Goal: Task Accomplishment & Management: Manage account settings

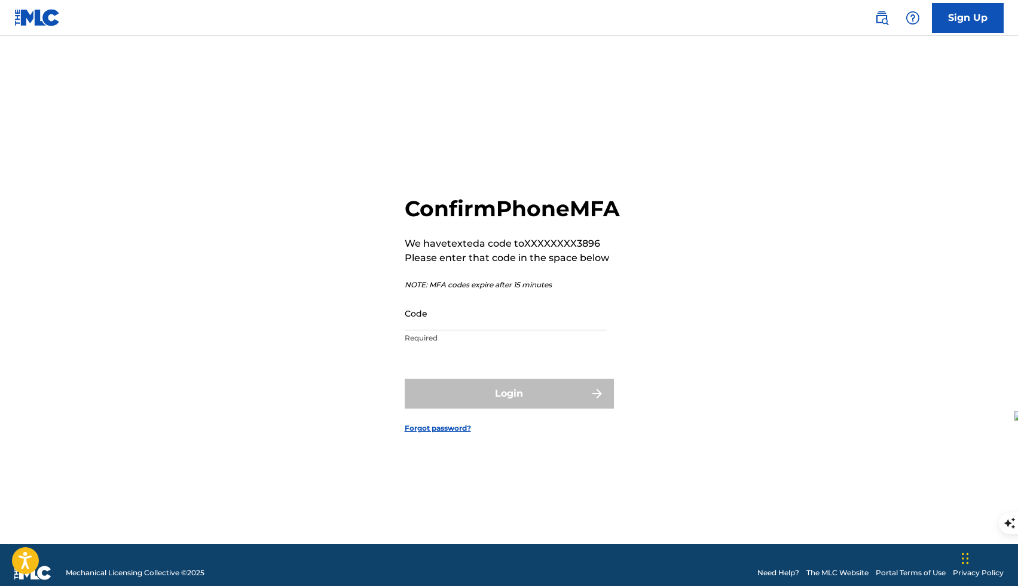
click at [494, 330] on input "Code" at bounding box center [506, 313] width 202 height 34
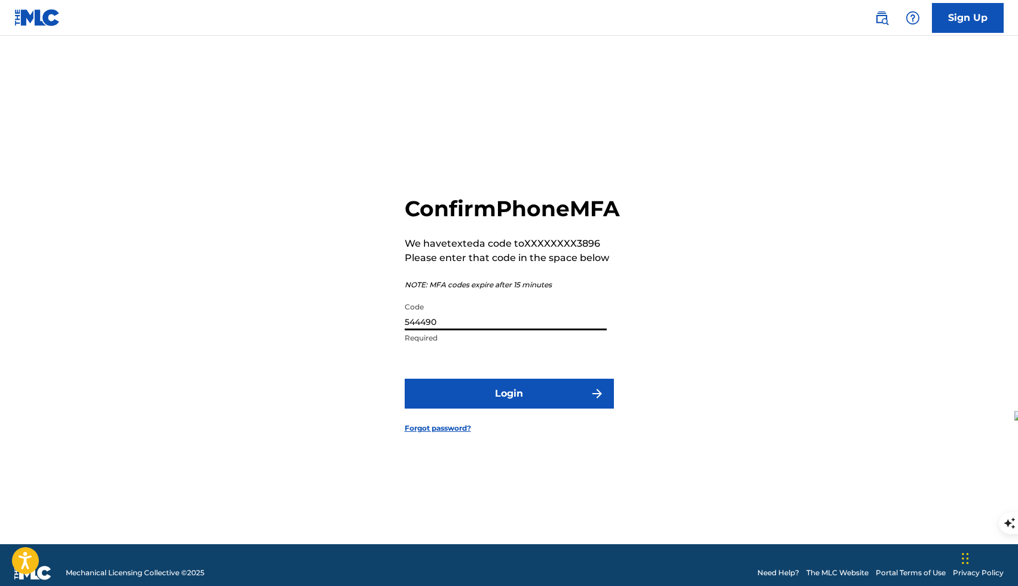
type input "544490"
click at [528, 409] on button "Login" at bounding box center [509, 394] width 209 height 30
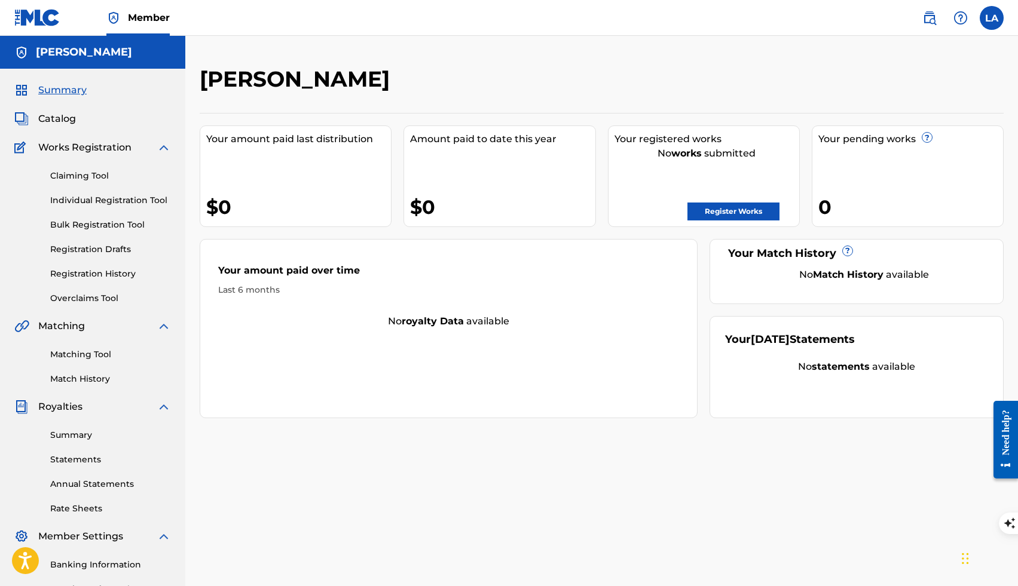
click at [68, 120] on span "Catalog" at bounding box center [57, 119] width 38 height 14
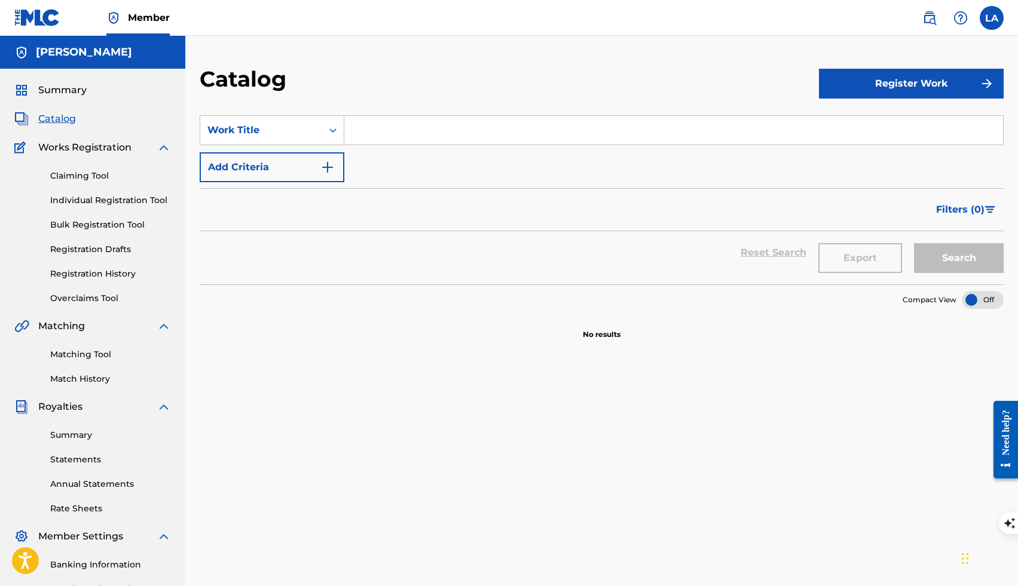
click at [914, 84] on button "Register Work" at bounding box center [911, 84] width 185 height 30
click at [856, 154] on link "By File Upload" at bounding box center [911, 151] width 185 height 29
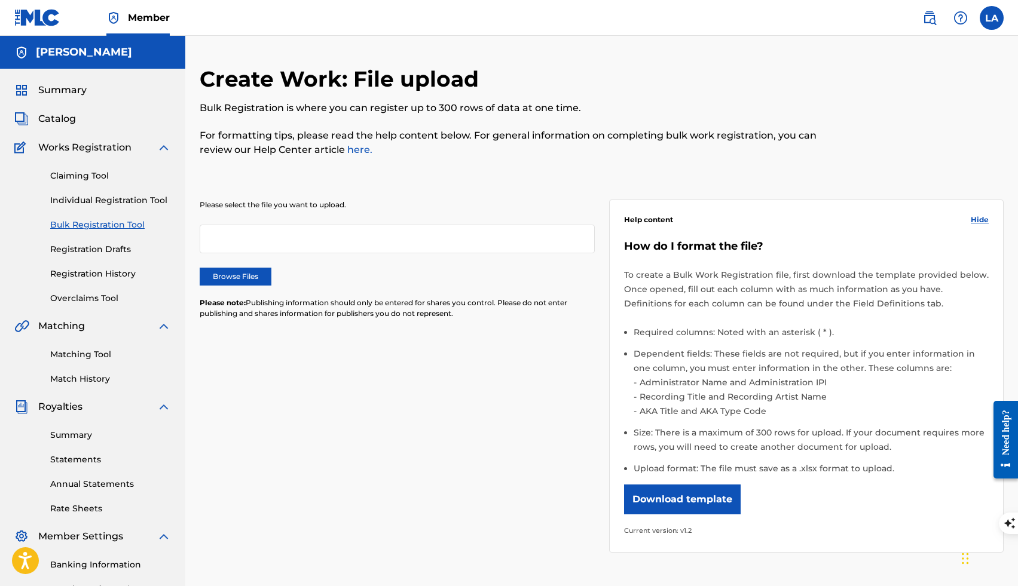
click at [671, 503] on button "Download template" at bounding box center [682, 500] width 117 height 30
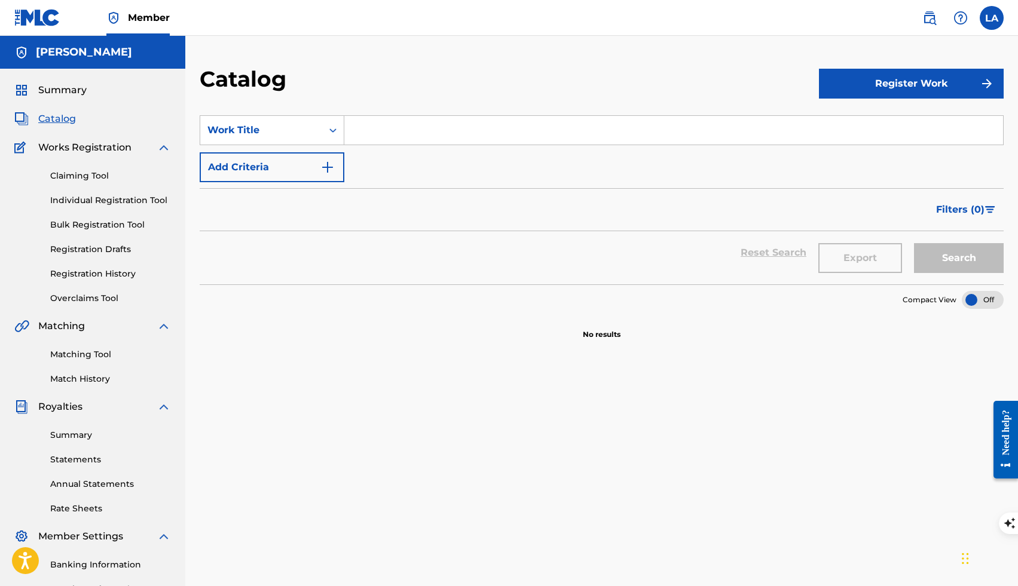
click at [856, 87] on button "Register Work" at bounding box center [911, 84] width 185 height 30
click at [849, 116] on link "Individual" at bounding box center [911, 122] width 185 height 29
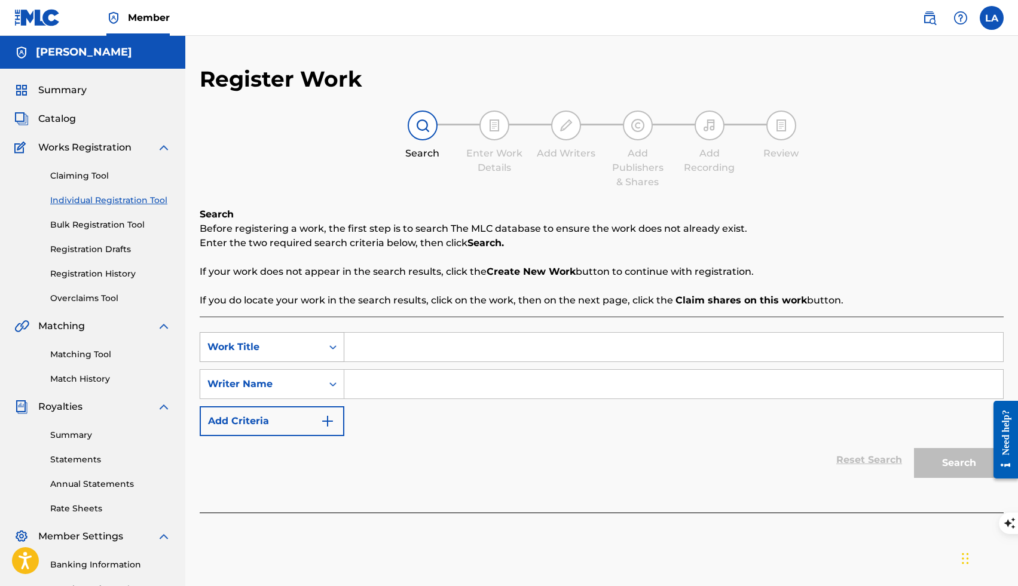
click at [341, 346] on div "Search Form" at bounding box center [333, 347] width 22 height 22
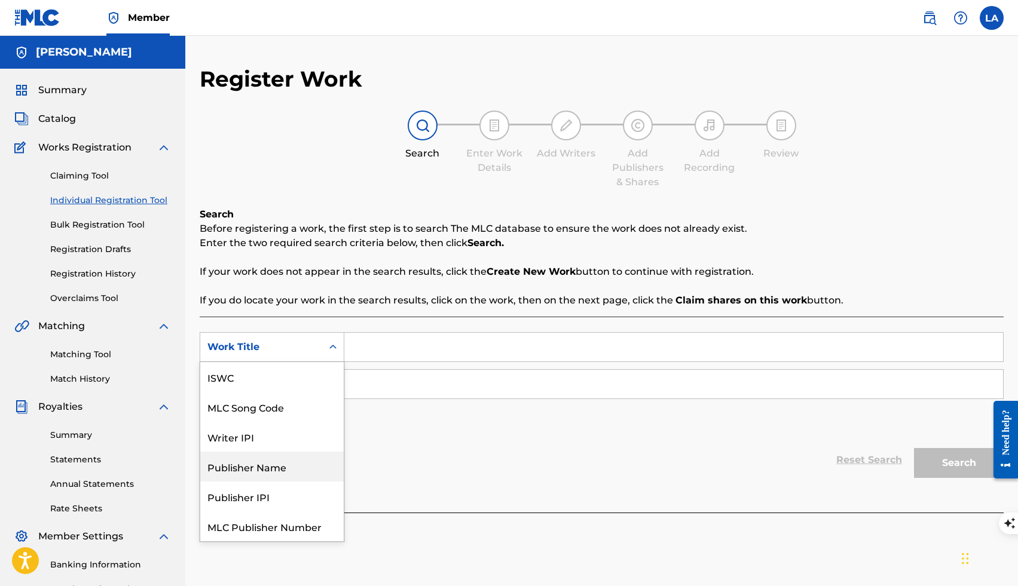
click at [283, 470] on div "Publisher Name" at bounding box center [271, 467] width 143 height 30
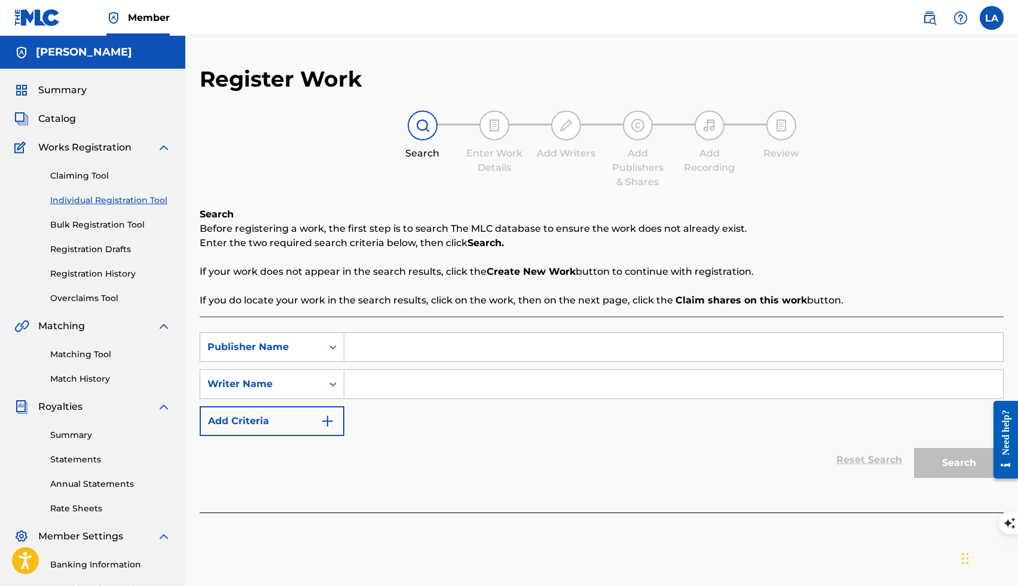
click at [365, 350] on input "Search Form" at bounding box center [673, 347] width 659 height 29
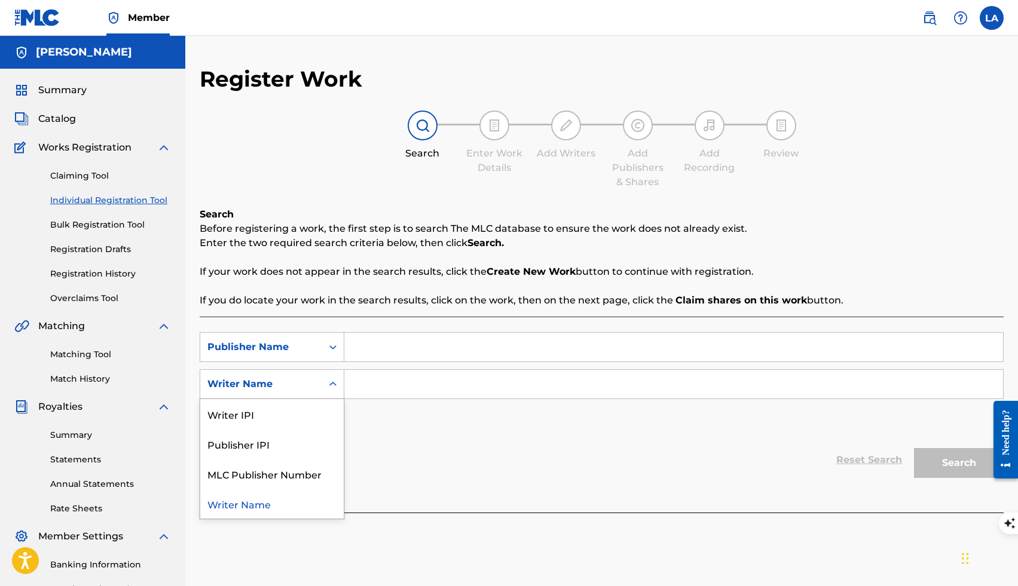
click at [326, 388] on div "Search Form" at bounding box center [333, 385] width 22 height 22
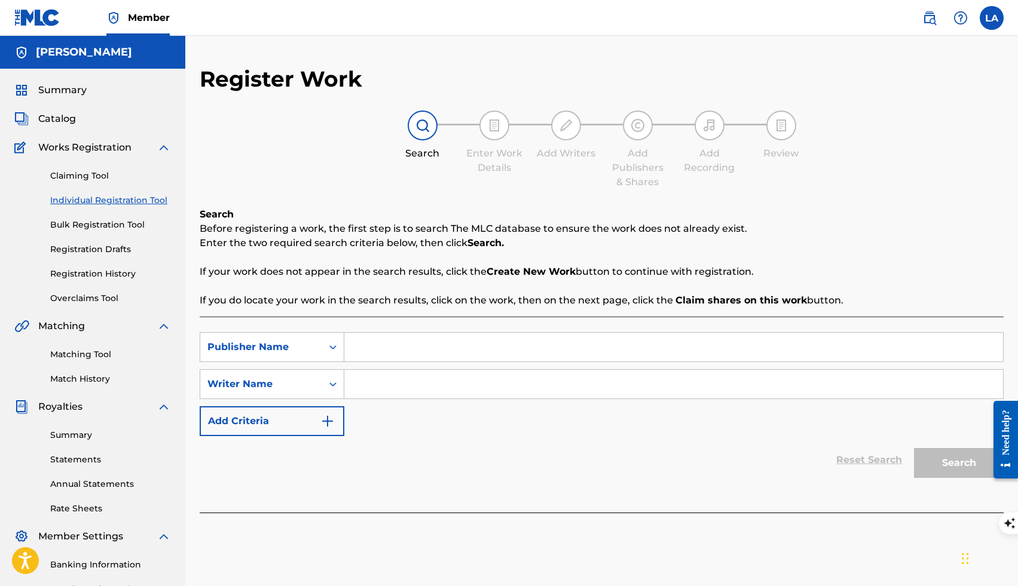
click at [94, 172] on link "Claiming Tool" at bounding box center [110, 176] width 121 height 13
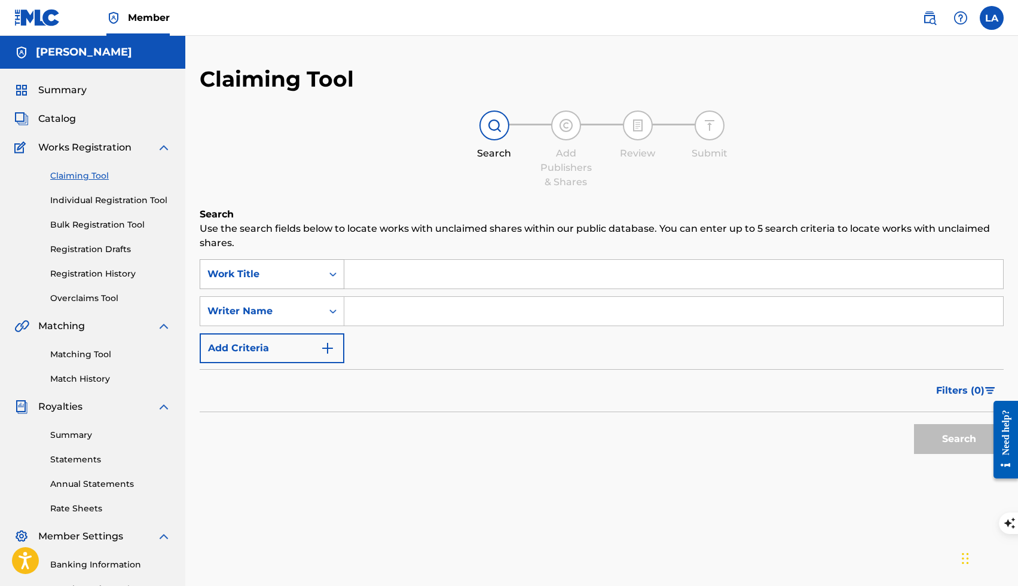
click at [294, 270] on div "Work Title" at bounding box center [261, 274] width 108 height 14
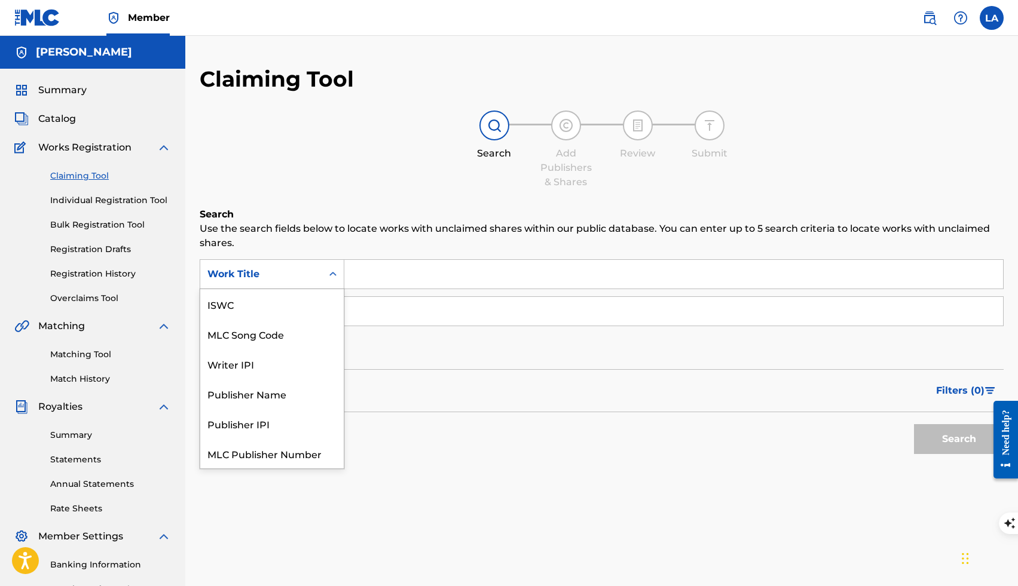
scroll to position [30, 0]
click at [276, 363] on div "Publisher Name" at bounding box center [271, 364] width 143 height 30
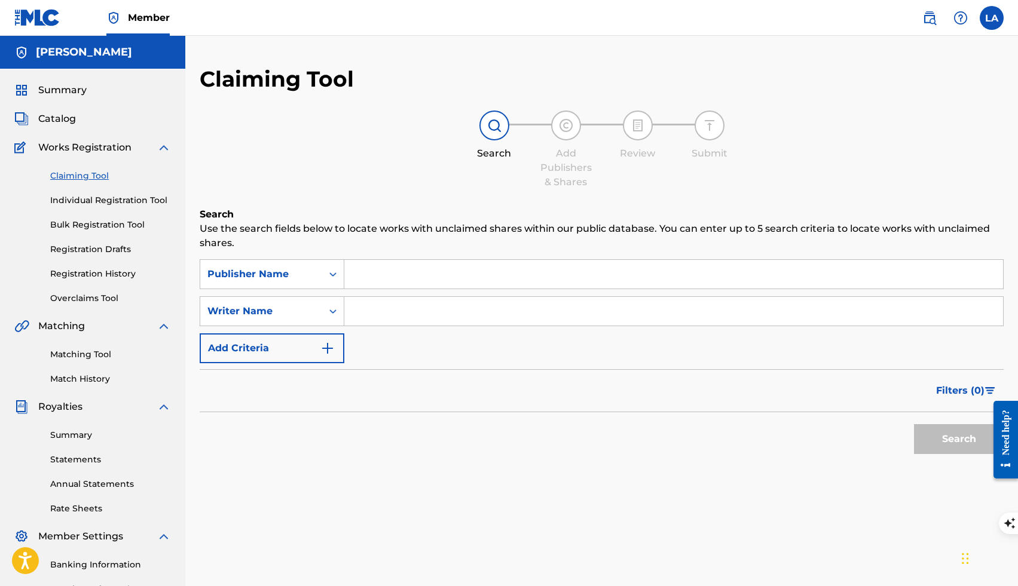
click at [369, 282] on input "Search Form" at bounding box center [673, 274] width 659 height 29
type input "[PERSON_NAME]"
click at [336, 309] on icon "Search Form" at bounding box center [333, 311] width 12 height 12
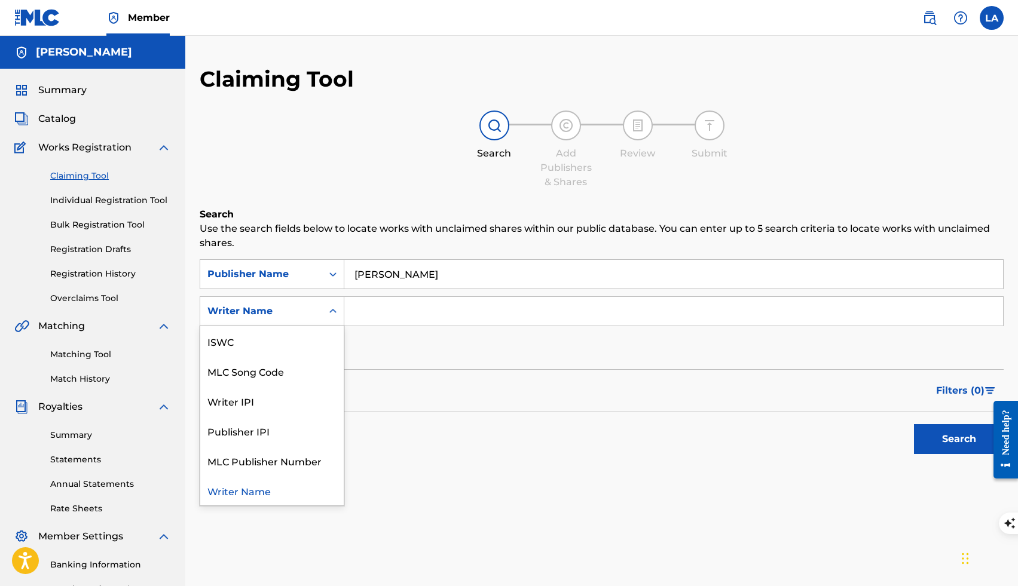
click at [375, 317] on input "Search Form" at bounding box center [673, 311] width 659 height 29
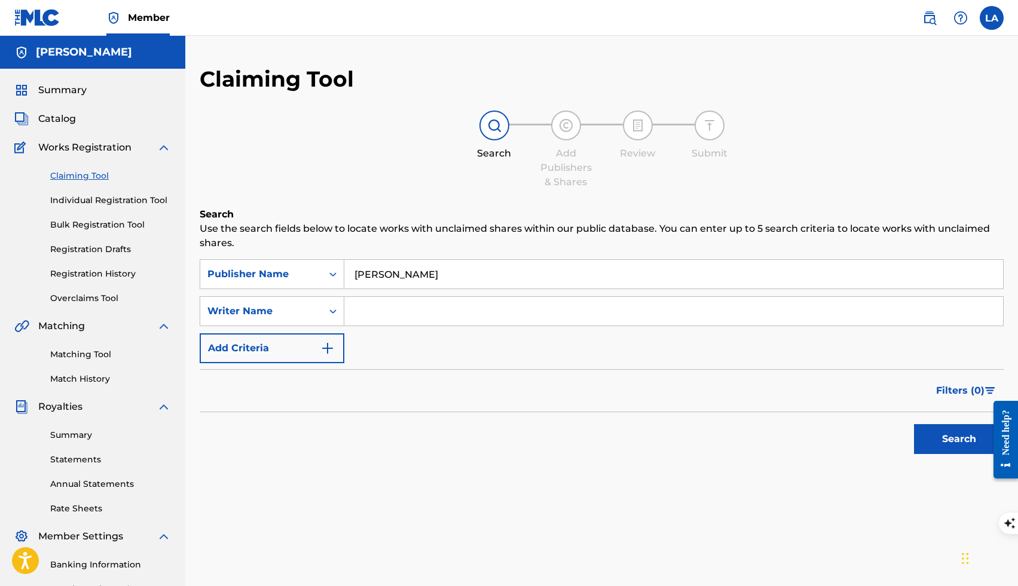
type input "[PERSON_NAME]"
click at [933, 435] on button "Search" at bounding box center [959, 439] width 90 height 30
click at [459, 276] on input "[PERSON_NAME]" at bounding box center [673, 274] width 659 height 29
drag, startPoint x: 466, startPoint y: 276, endPoint x: 325, endPoint y: 276, distance: 140.4
click at [325, 276] on div "SearchWithCriteria996d7c9d-b504-485c-91eb-de55a7550e07 Publisher Name [PERSON_N…" at bounding box center [602, 274] width 804 height 30
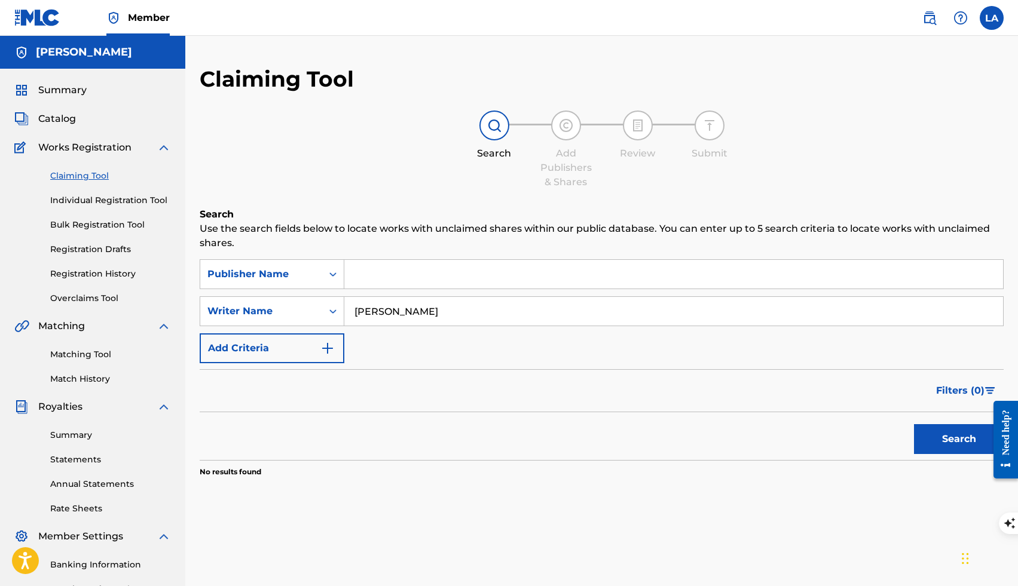
click at [951, 439] on button "Search" at bounding box center [959, 439] width 90 height 30
click at [950, 438] on button "Search" at bounding box center [959, 439] width 90 height 30
click at [84, 202] on link "Individual Registration Tool" at bounding box center [110, 200] width 121 height 13
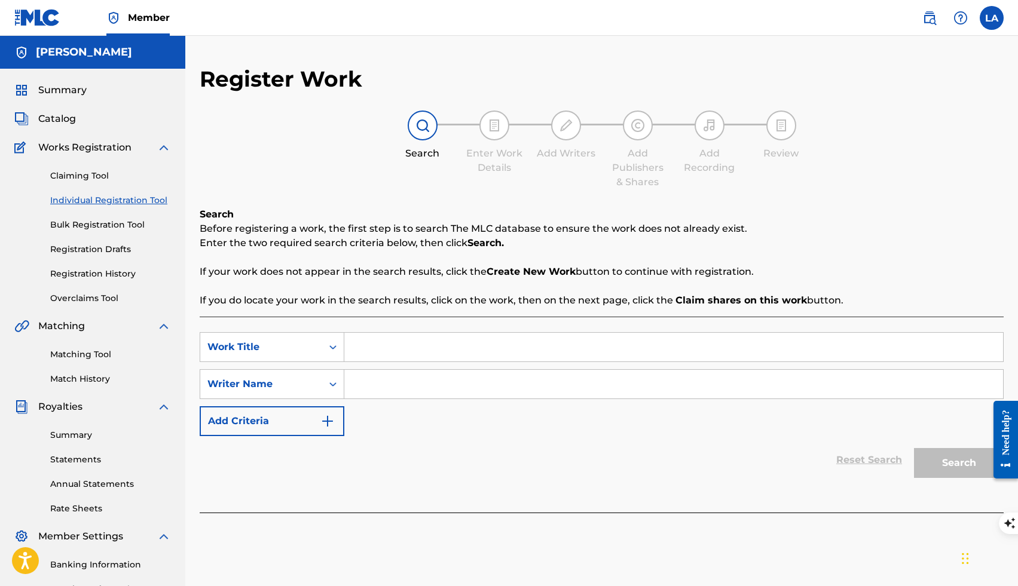
click at [52, 124] on span "Catalog" at bounding box center [57, 119] width 38 height 14
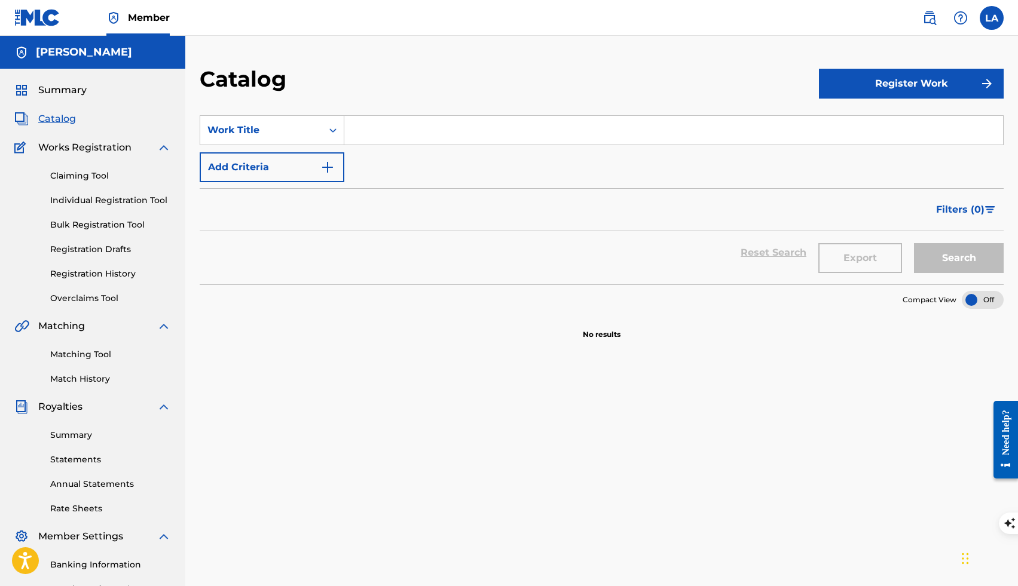
click at [89, 64] on div "[PERSON_NAME]" at bounding box center [92, 52] width 185 height 33
click at [76, 90] on span "Summary" at bounding box center [62, 90] width 48 height 14
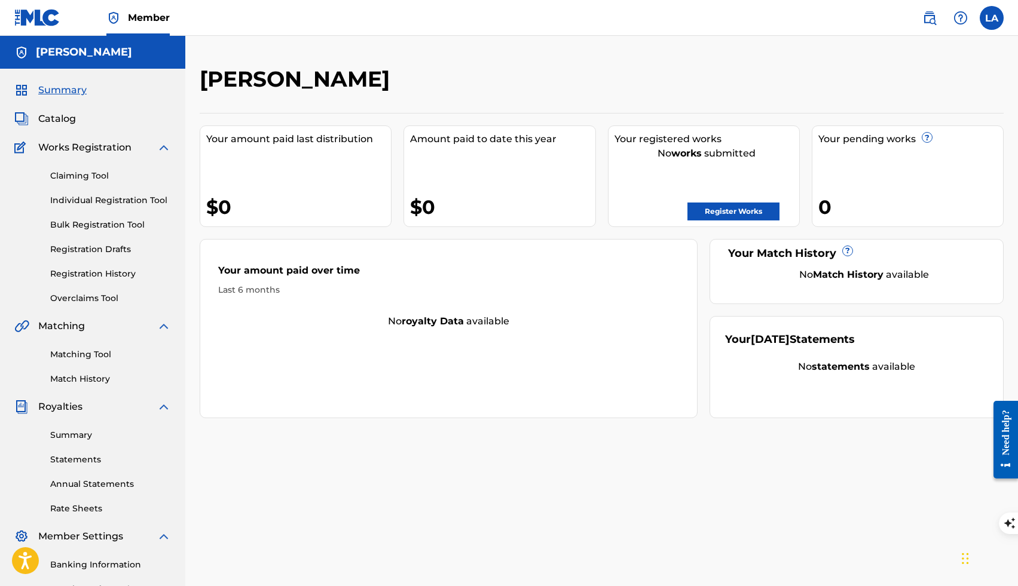
click at [728, 218] on link "Register Works" at bounding box center [733, 212] width 92 height 18
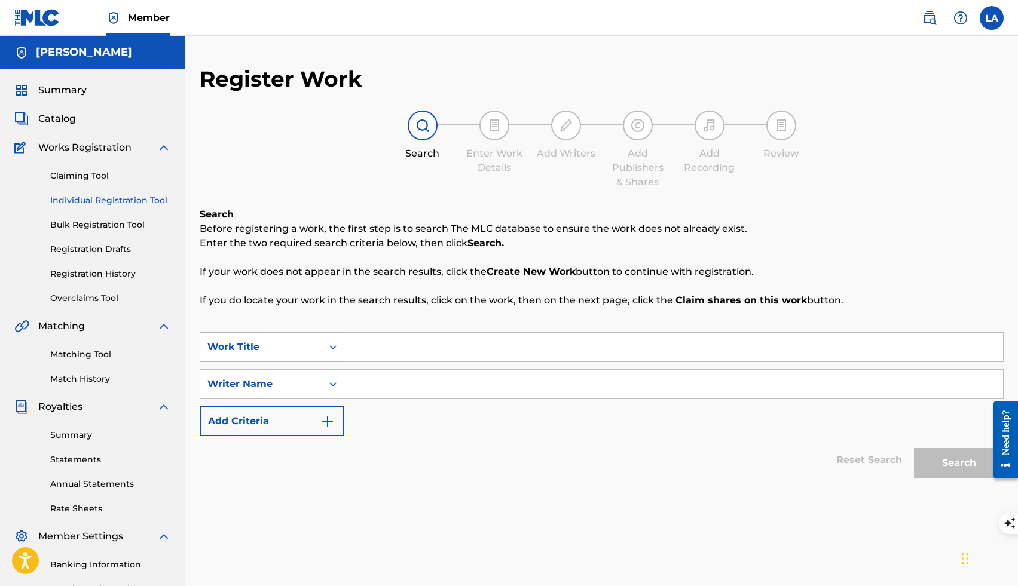
click at [328, 342] on icon "Search Form" at bounding box center [333, 347] width 12 height 12
click at [328, 335] on div "Search Form" at bounding box center [333, 347] width 22 height 29
click at [87, 356] on link "Matching Tool" at bounding box center [110, 354] width 121 height 13
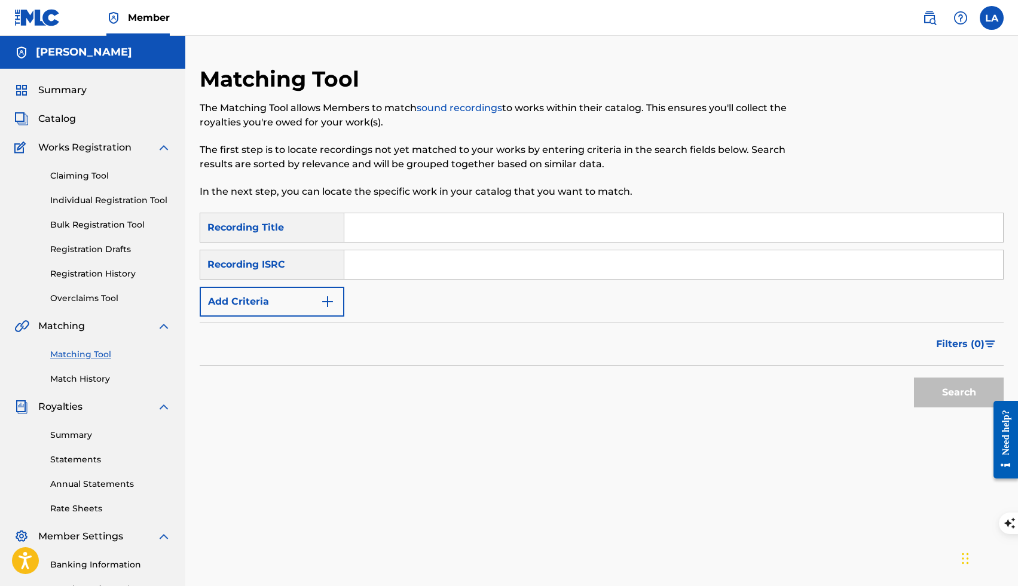
click at [383, 268] on input "Search Form" at bounding box center [673, 264] width 659 height 29
paste input "TCAJY2557542"
type input "TCAJY2557542"
click at [360, 232] on input "Search Form" at bounding box center [673, 227] width 659 height 29
paste input "Soft Gravity"
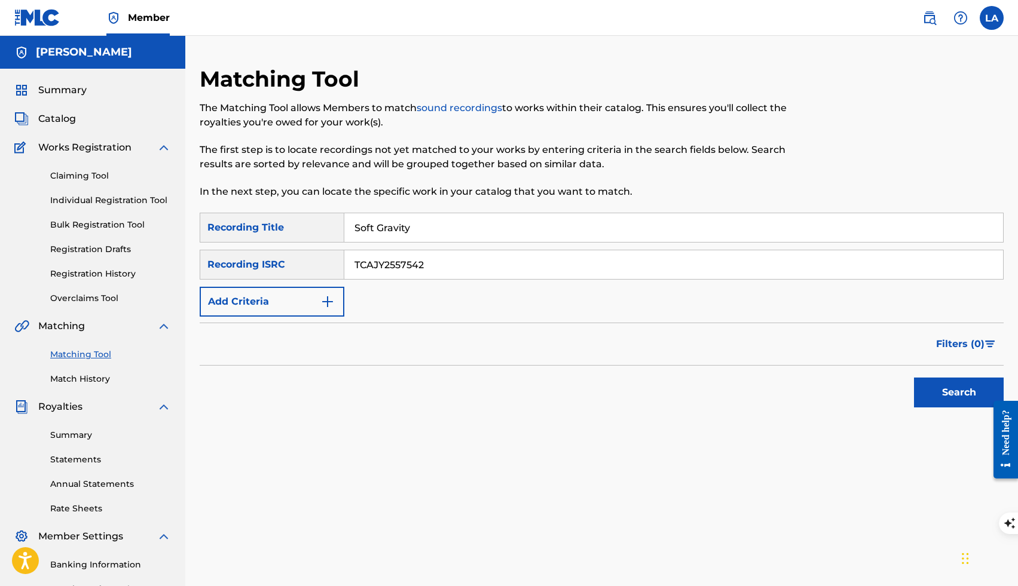
type input "Soft Gravity"
click at [951, 399] on button "Search" at bounding box center [959, 393] width 90 height 30
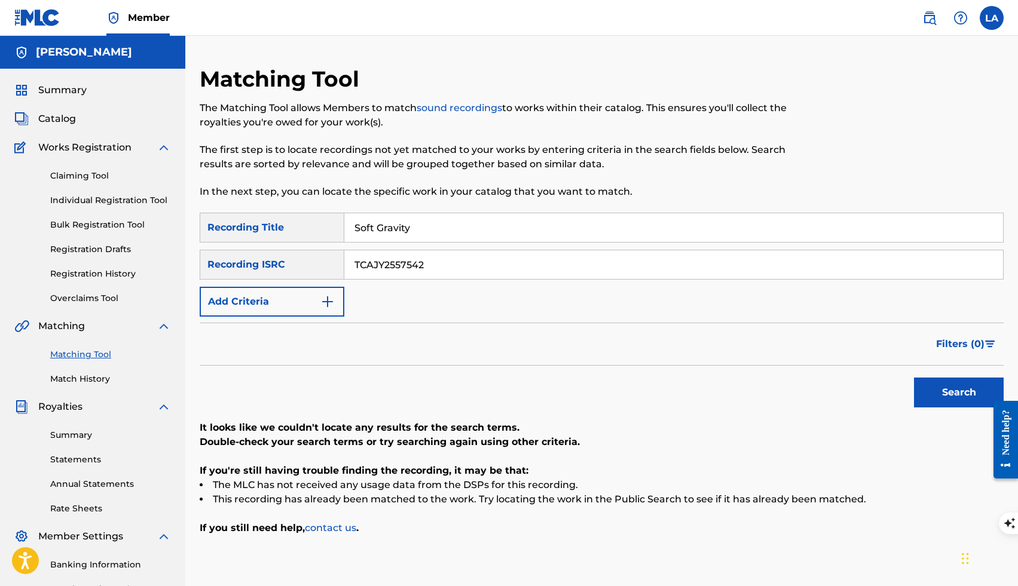
click at [49, 117] on span "Catalog" at bounding box center [57, 119] width 38 height 14
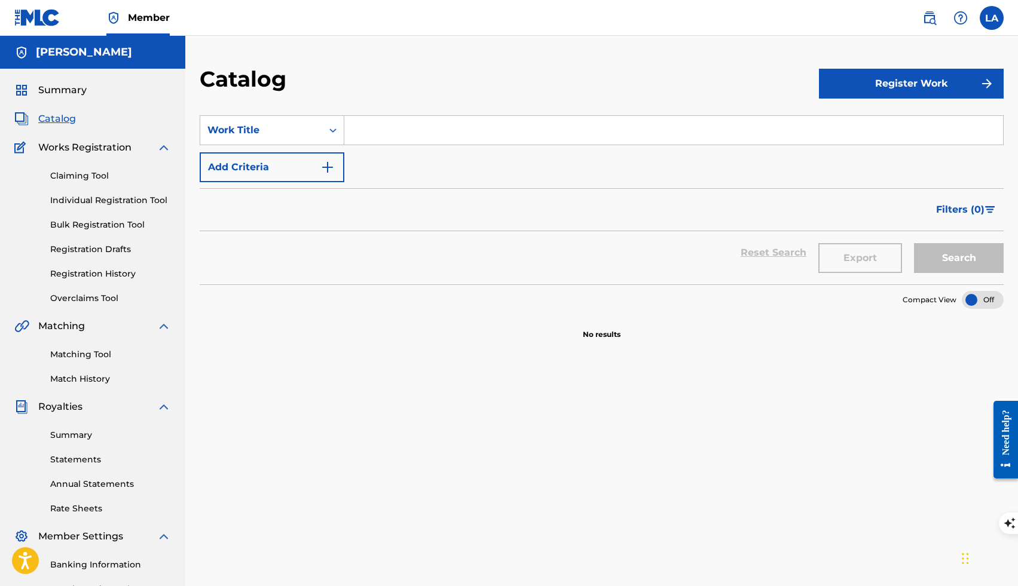
click at [877, 84] on button "Register Work" at bounding box center [911, 84] width 185 height 30
click at [865, 125] on link "Individual" at bounding box center [911, 122] width 185 height 29
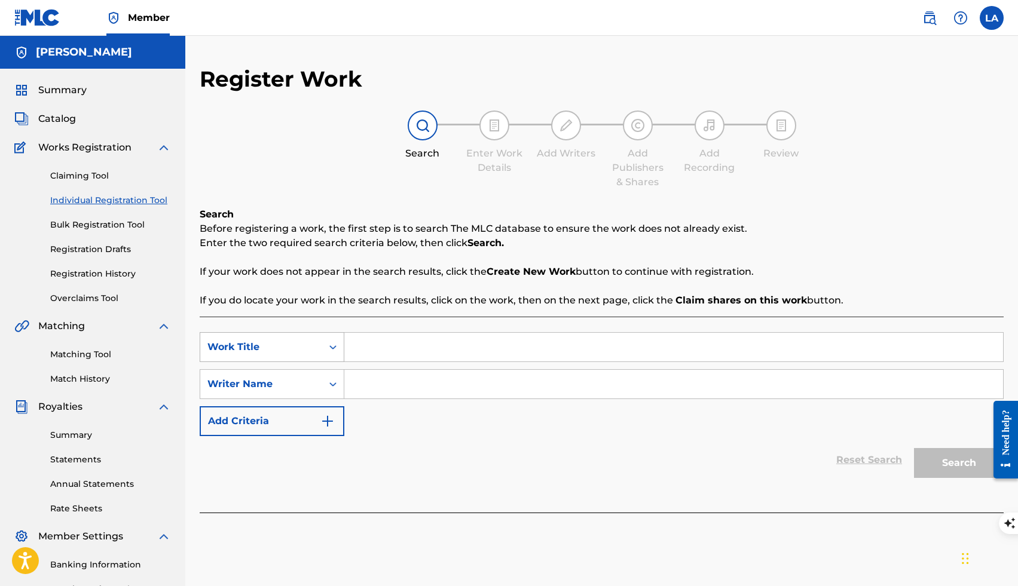
click at [324, 344] on div "Search Form" at bounding box center [333, 347] width 22 height 22
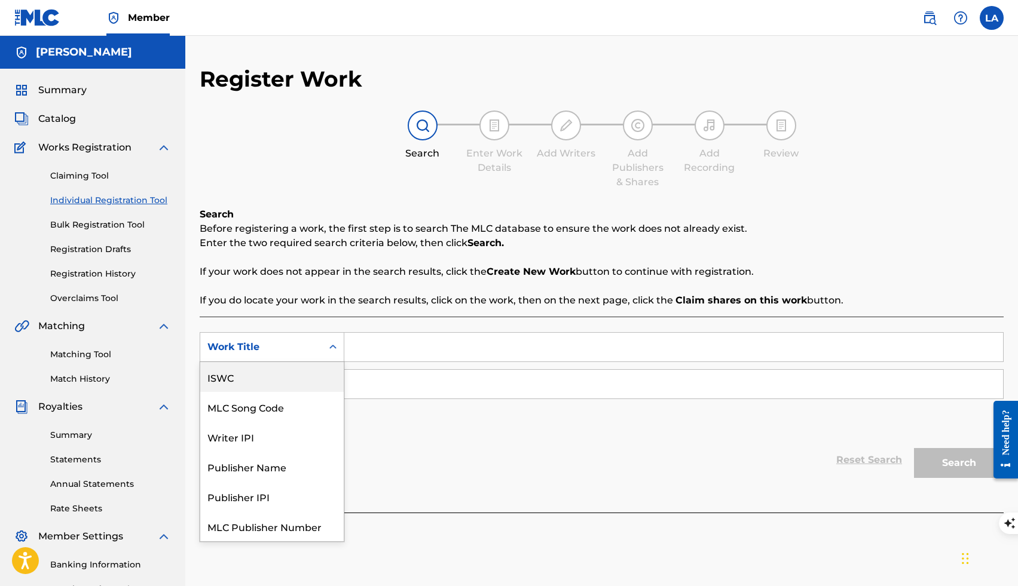
scroll to position [30, 0]
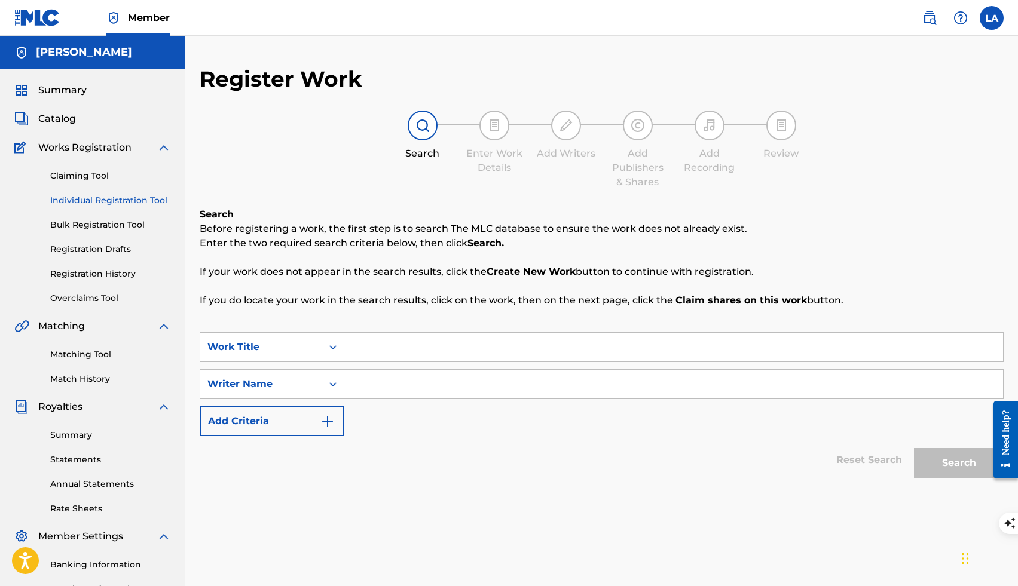
click at [365, 315] on div "Search Before registering a work, the first step is to search The MLC database …" at bounding box center [602, 359] width 804 height 305
click at [323, 381] on div "Search Form" at bounding box center [333, 385] width 22 height 22
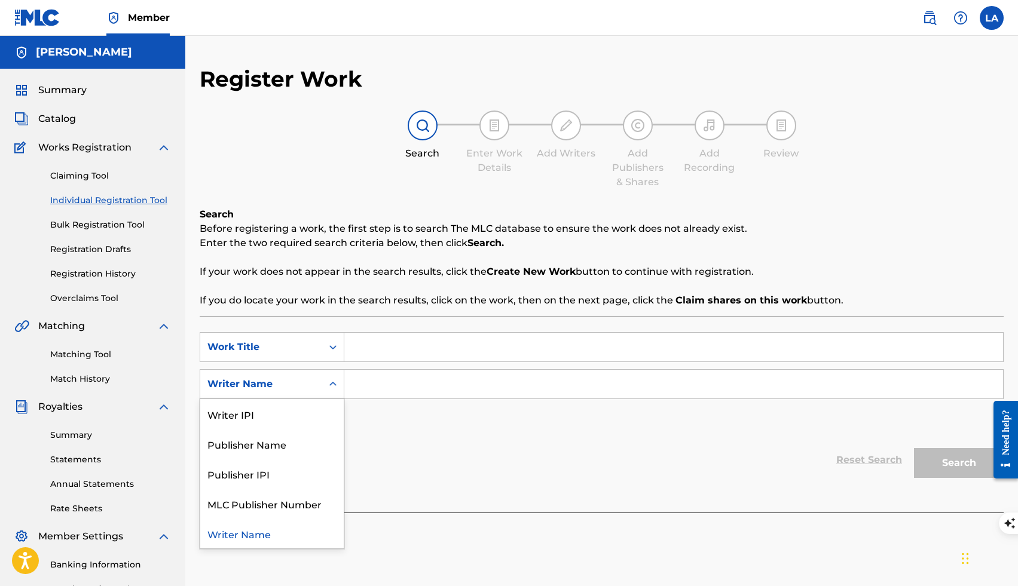
click at [273, 534] on div "Writer Name" at bounding box center [271, 534] width 143 height 30
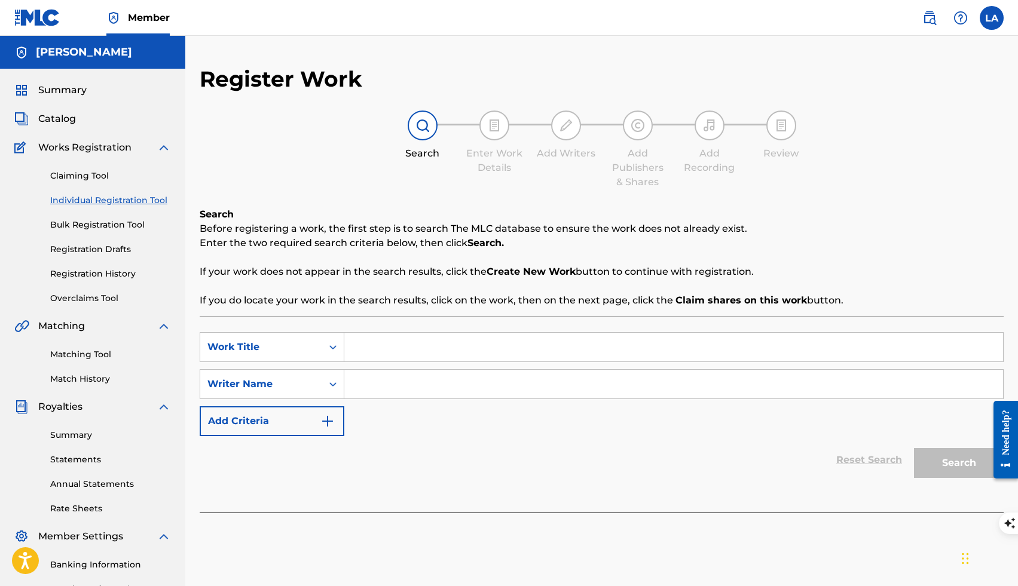
click at [368, 385] on input "Search Form" at bounding box center [673, 384] width 659 height 29
type input "l"
click at [580, 371] on input "[PERSON_NAME]" at bounding box center [673, 384] width 659 height 29
type input "[PERSON_NAME]"
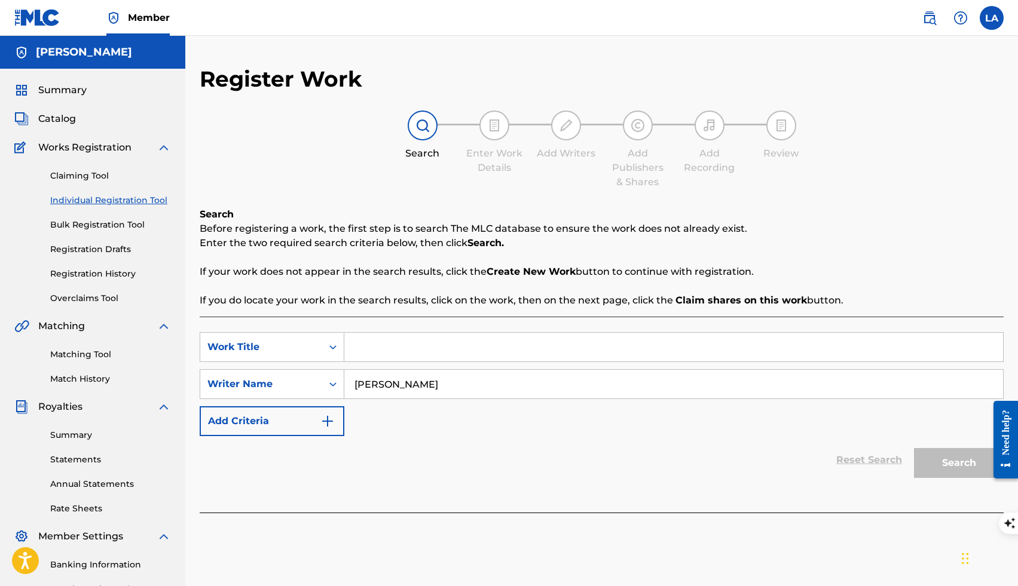
click at [482, 334] on input "Search Form" at bounding box center [673, 347] width 659 height 29
click at [472, 339] on input "Search Form" at bounding box center [673, 347] width 659 height 29
click at [330, 348] on icon "Search Form" at bounding box center [333, 347] width 12 height 12
click at [370, 347] on input "Search Form" at bounding box center [673, 347] width 659 height 29
click at [928, 452] on button "Search" at bounding box center [959, 463] width 90 height 30
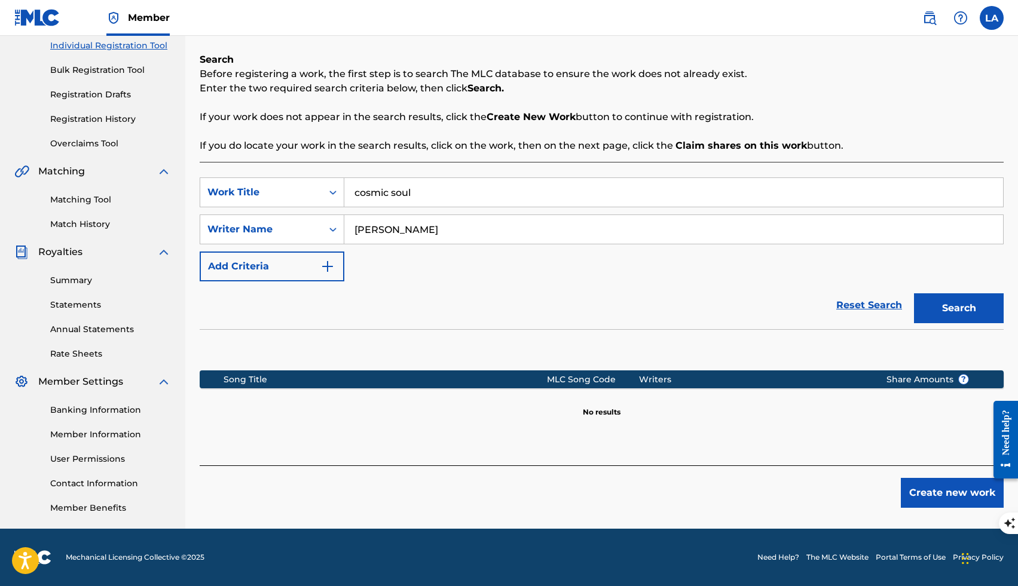
scroll to position [166, 0]
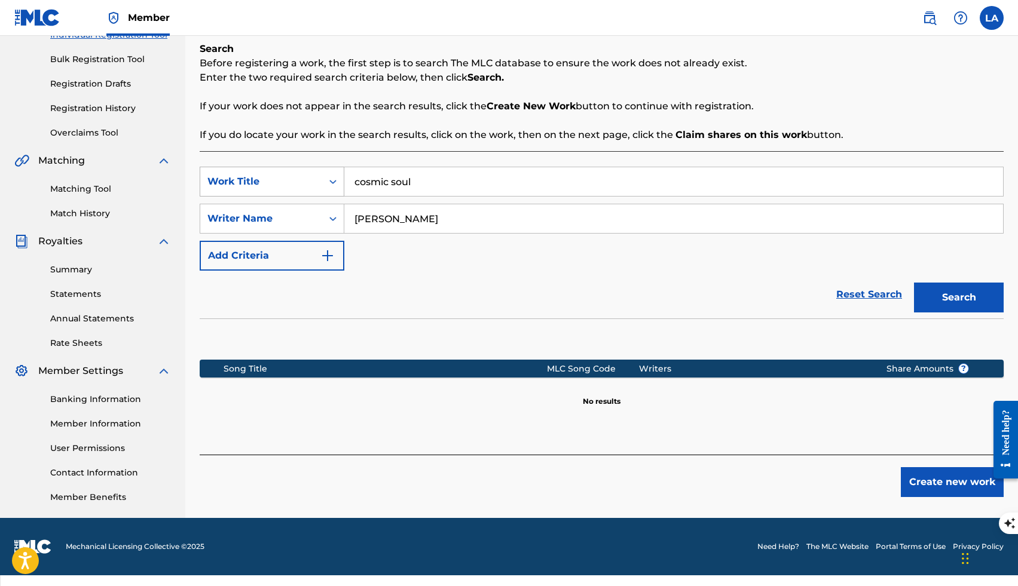
drag, startPoint x: 428, startPoint y: 183, endPoint x: 325, endPoint y: 185, distance: 103.4
click at [325, 185] on div "SearchWithCriteria8ce0afa2-395d-42d5-91cc-4fbd6e82c710 Work Title cosmic soul" at bounding box center [602, 182] width 804 height 30
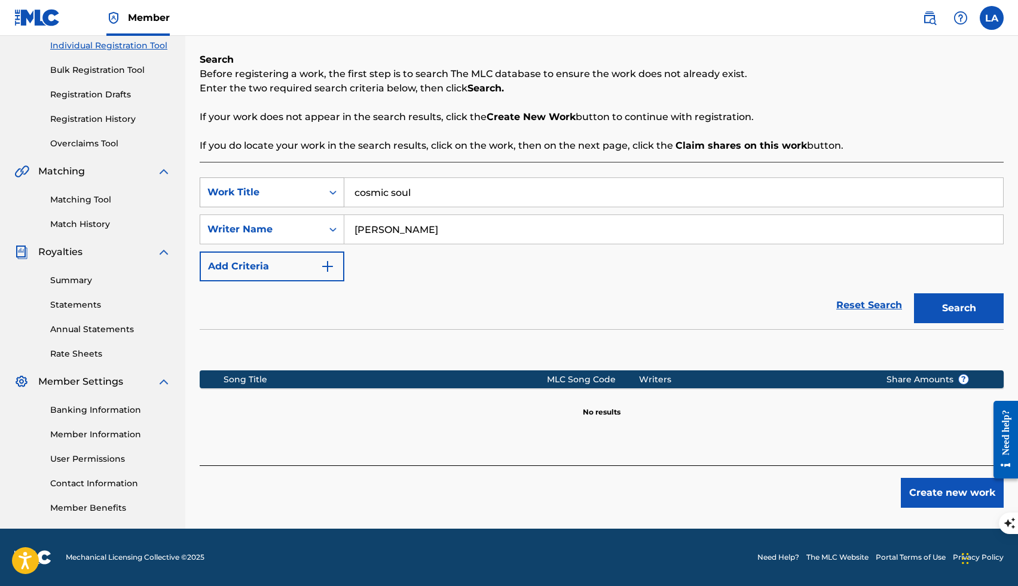
paste input "Soft Gravity"
type input "Soft Gravity"
click at [914, 293] on button "Search" at bounding box center [959, 308] width 90 height 30
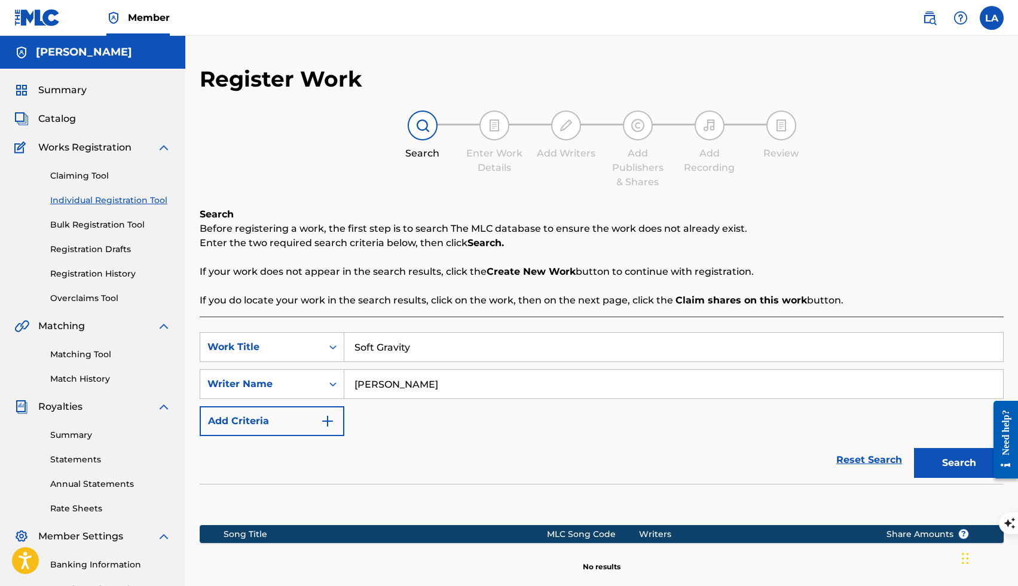
click at [75, 91] on span "Summary" at bounding box center [62, 90] width 48 height 14
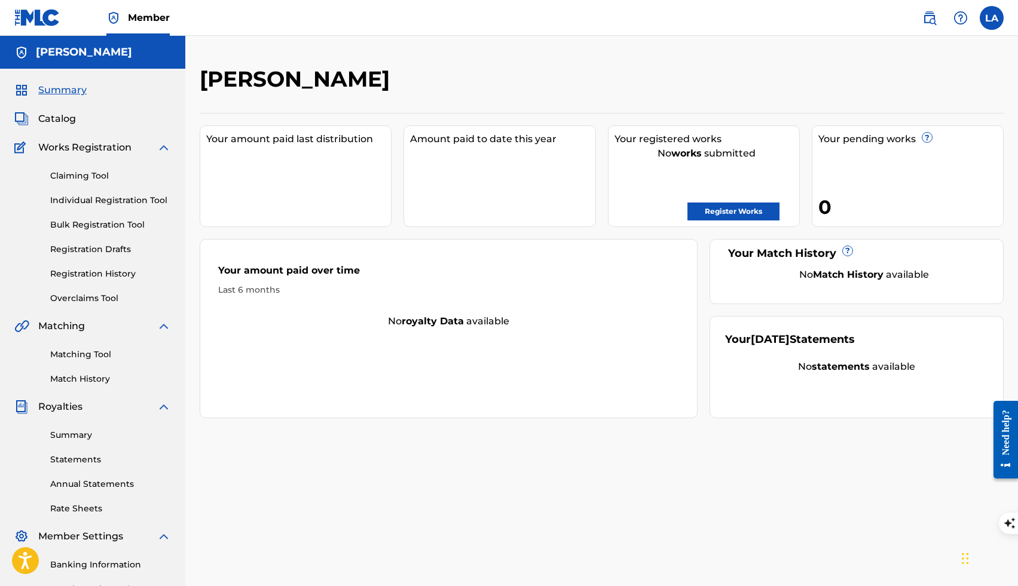
click at [72, 115] on span "Catalog" at bounding box center [57, 119] width 38 height 14
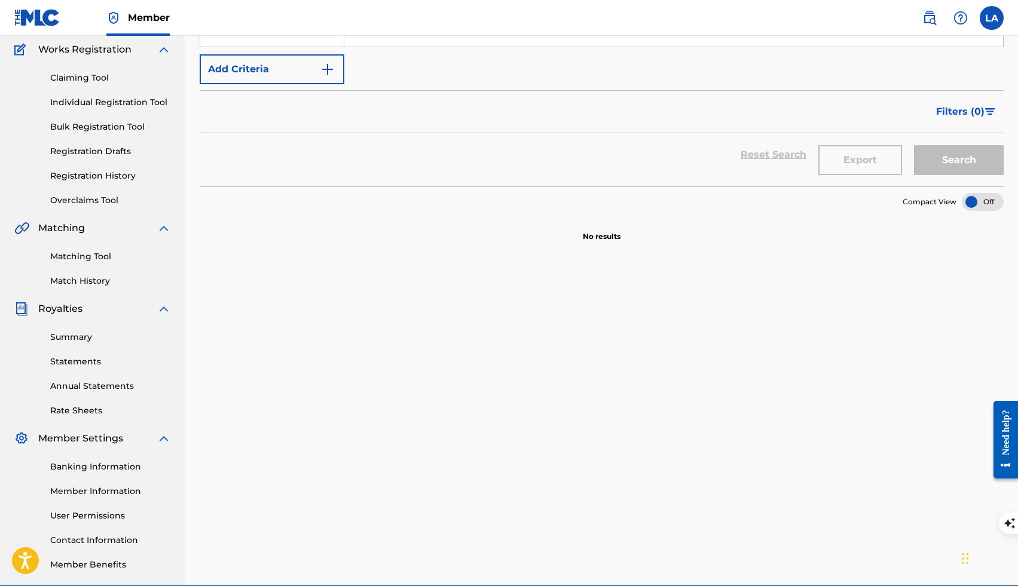
scroll to position [155, 0]
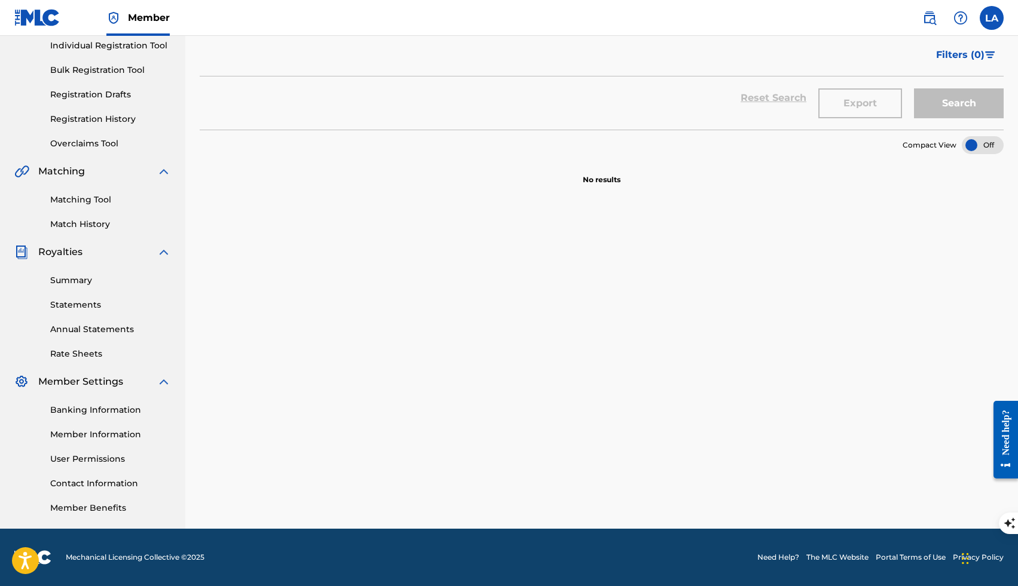
click at [117, 510] on link "Member Benefits" at bounding box center [110, 508] width 121 height 13
click at [102, 436] on link "Member Information" at bounding box center [110, 435] width 121 height 13
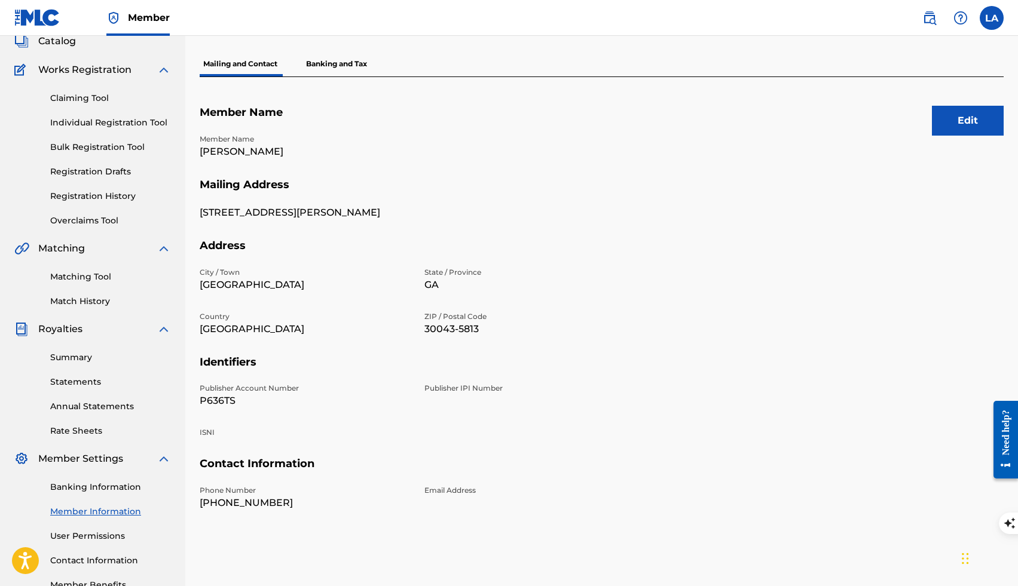
scroll to position [155, 0]
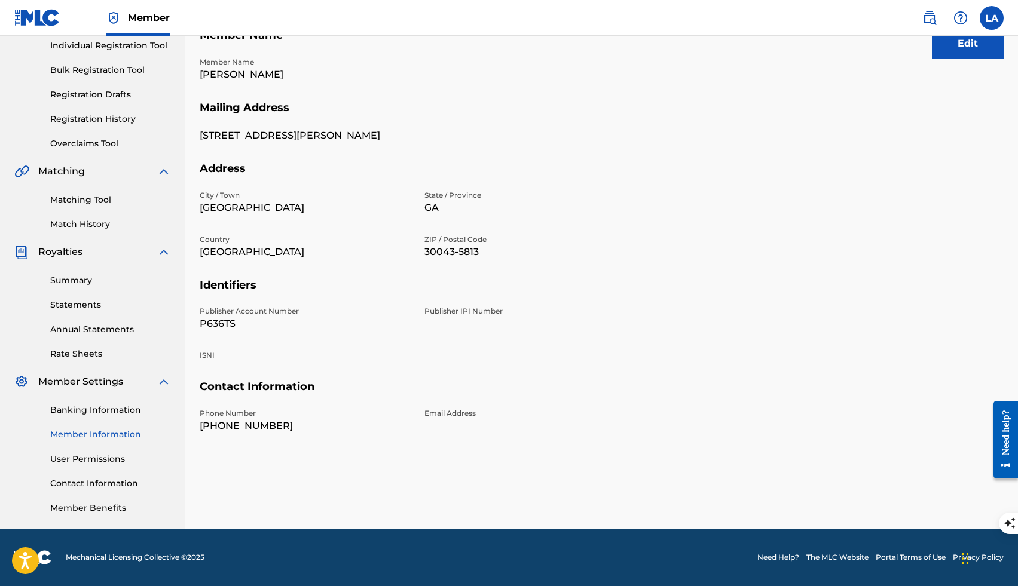
click at [219, 322] on p "P636TS" at bounding box center [305, 324] width 210 height 14
copy p "P636TS"
click at [106, 461] on link "User Permissions" at bounding box center [110, 459] width 121 height 13
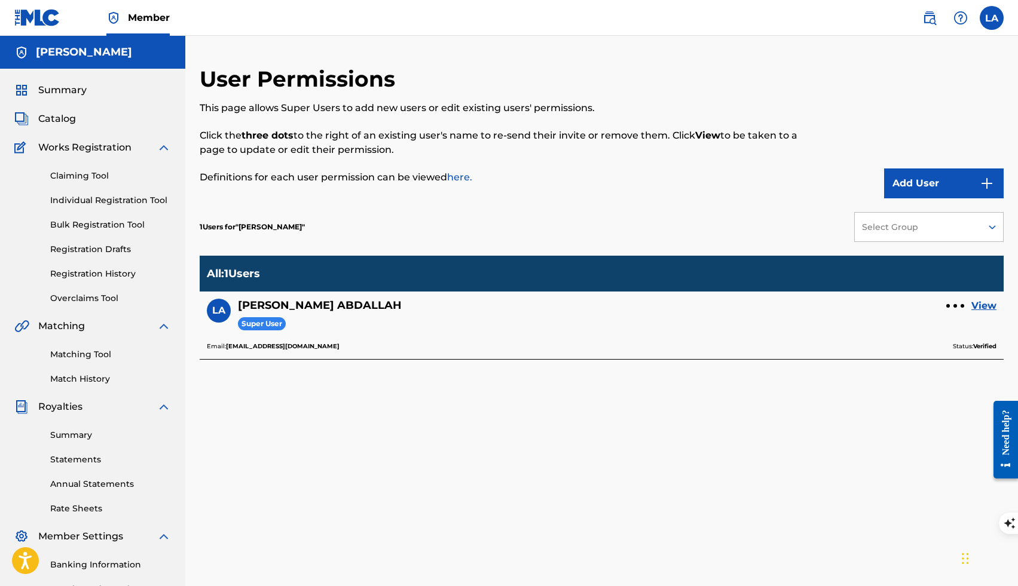
click at [50, 121] on span "Catalog" at bounding box center [57, 119] width 38 height 14
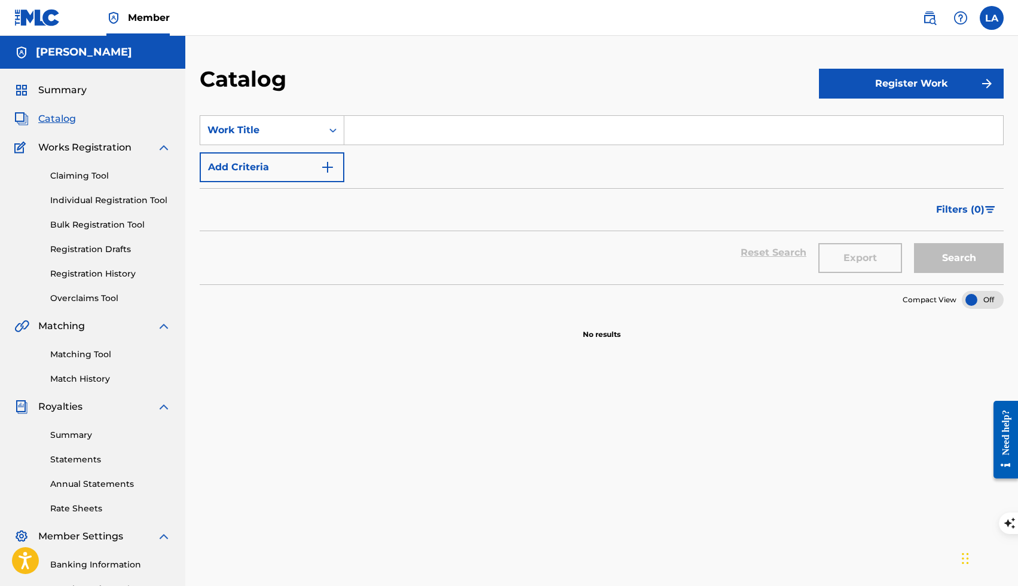
click at [54, 90] on span "Summary" at bounding box center [62, 90] width 48 height 14
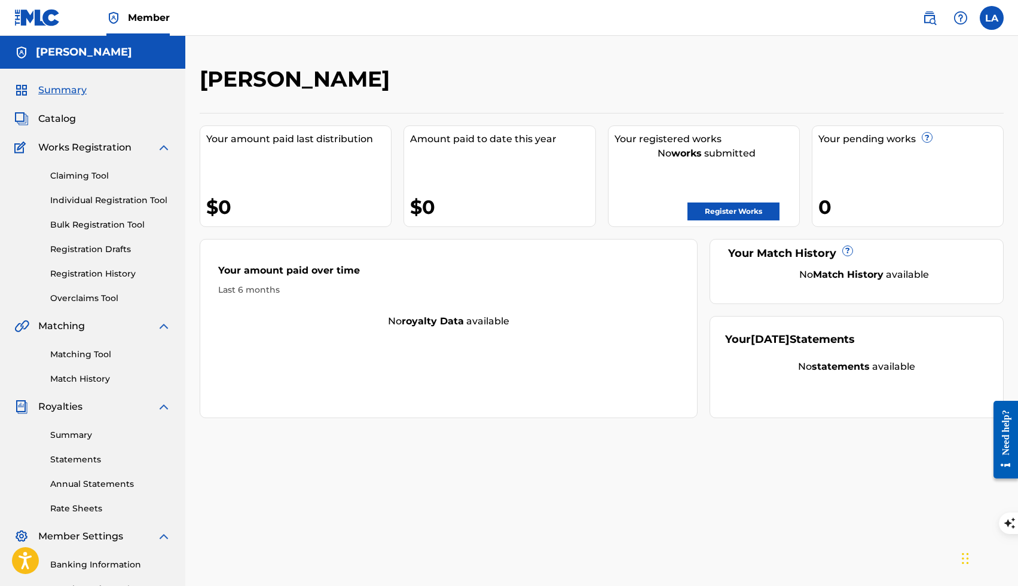
click at [997, 16] on label at bounding box center [992, 18] width 24 height 24
click at [991, 18] on input "LA [PERSON_NAME] [EMAIL_ADDRESS][DOMAIN_NAME] Notification Preferences Profile …" at bounding box center [991, 18] width 0 height 0
click at [864, 149] on link "Profile" at bounding box center [874, 148] width 24 height 11
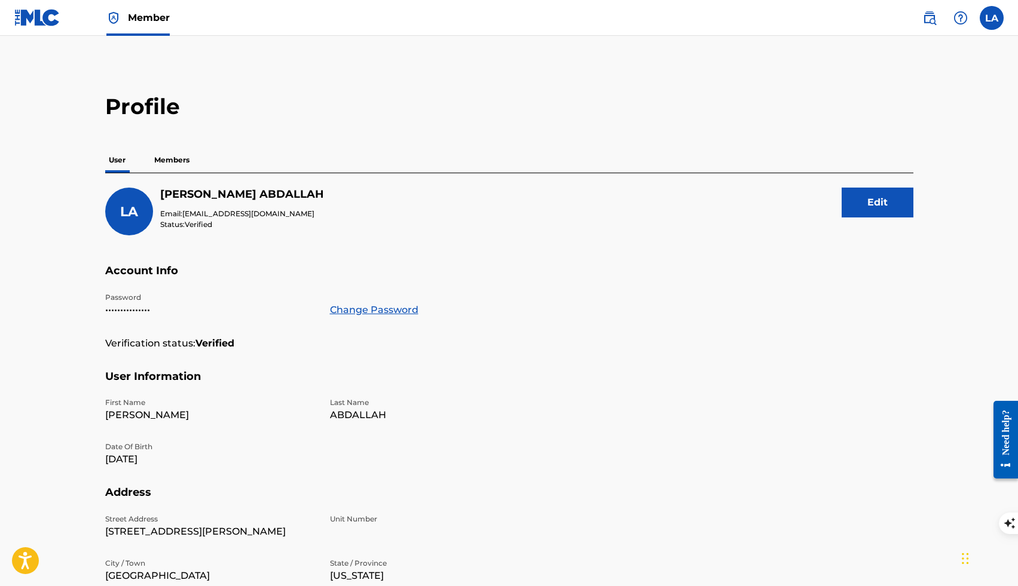
click at [185, 160] on p "Members" at bounding box center [172, 160] width 42 height 25
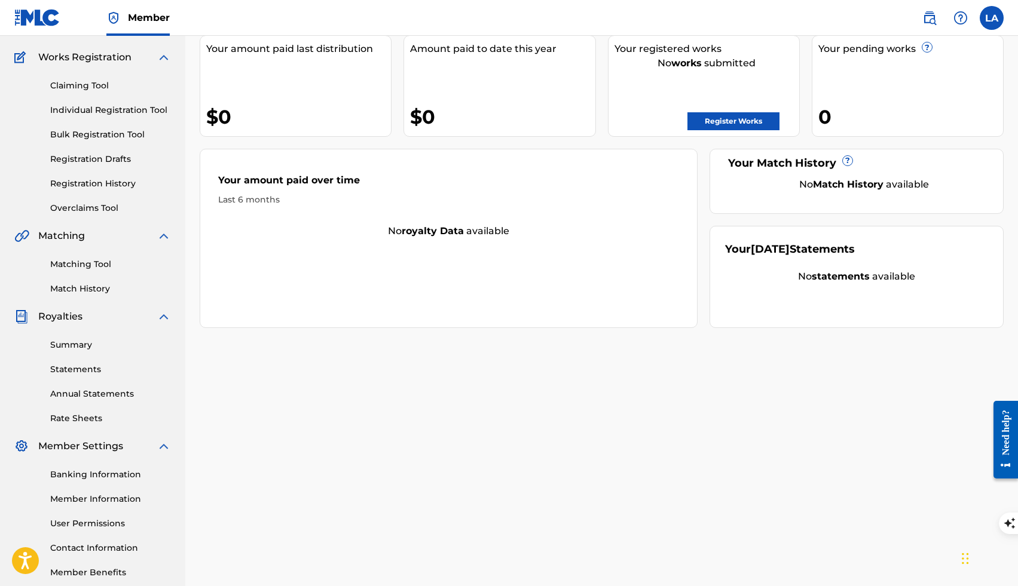
scroll to position [155, 0]
